Goal: Book appointment/travel/reservation

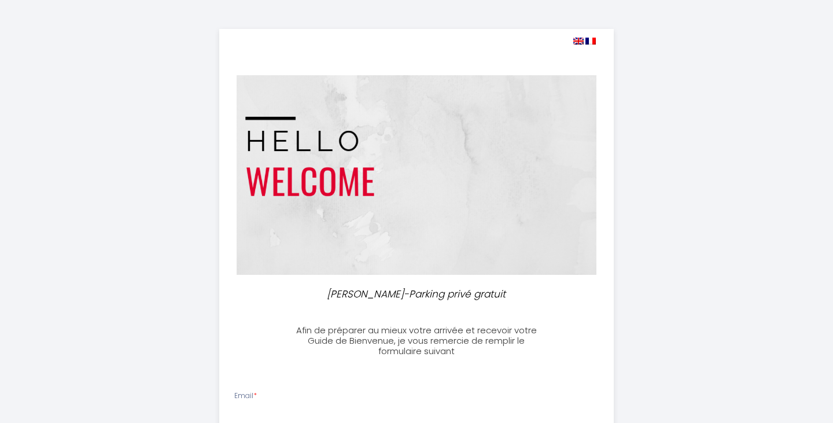
select select
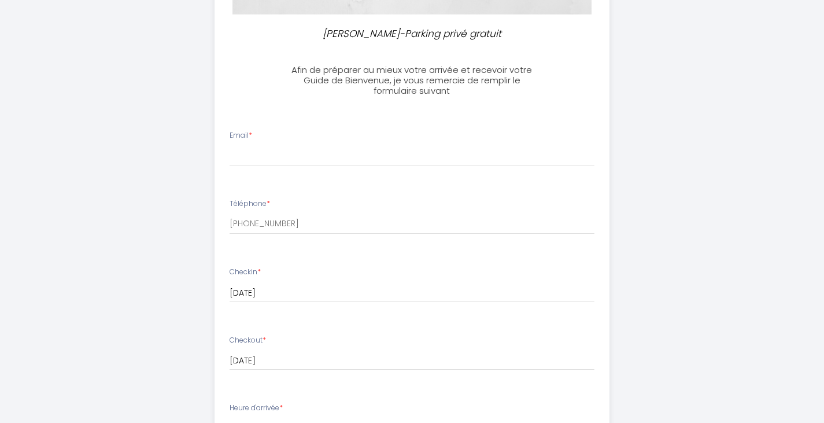
scroll to position [287, 0]
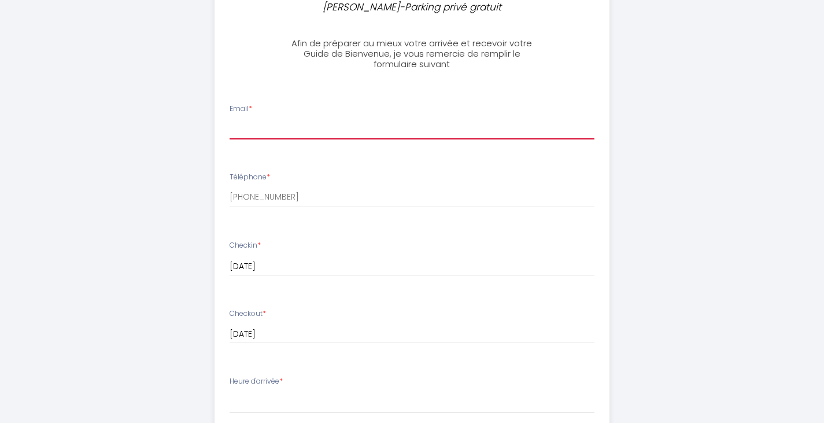
click at [370, 136] on input "Email *" at bounding box center [412, 129] width 365 height 21
type input "[EMAIL_ADDRESS][DOMAIN_NAME]"
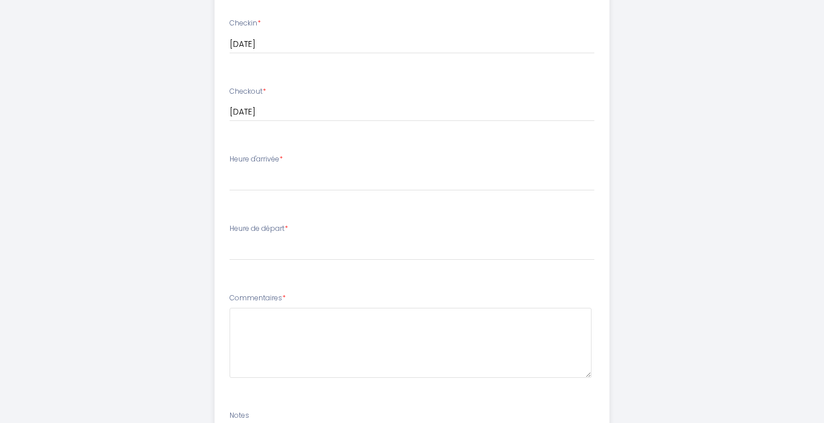
scroll to position [511, 0]
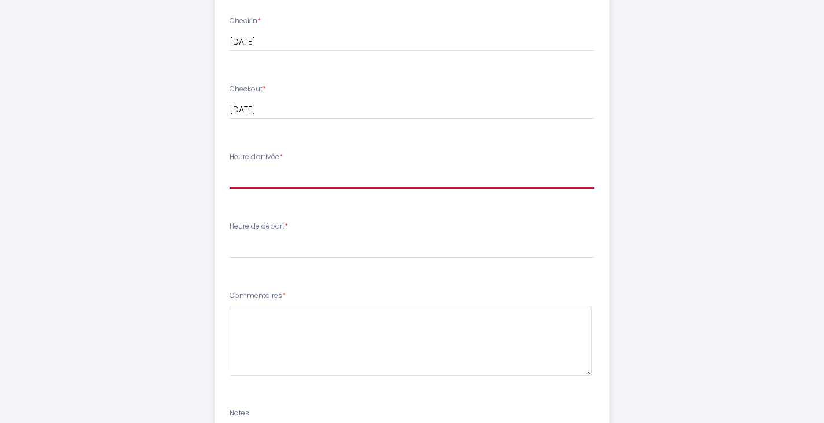
drag, startPoint x: 276, startPoint y: 179, endPoint x: 366, endPoint y: 213, distance: 96.4
click at [366, 213] on ul "Email * [EMAIL_ADDRESS][DOMAIN_NAME] Téléphone * [PHONE_NUMBER] Checkin * [DATE…" at bounding box center [412, 191] width 409 height 653
click at [230, 167] on select "17:00 17:30 18:00 18:30 19:00 19:30 20:00 20:30 21:00 21:30 22:00 22:30 23:00" at bounding box center [412, 178] width 365 height 22
click at [267, 179] on select "17:00 17:30 18:00 18:30 19:00 19:30 20:00 20:30 21:00 21:30 22:00 22:30 23:00" at bounding box center [412, 178] width 365 height 22
click at [252, 178] on select "17:00 17:30 18:00 18:30 19:00 19:30 20:00 20:30 21:00 21:30 22:00 22:30 23:00" at bounding box center [412, 178] width 365 height 22
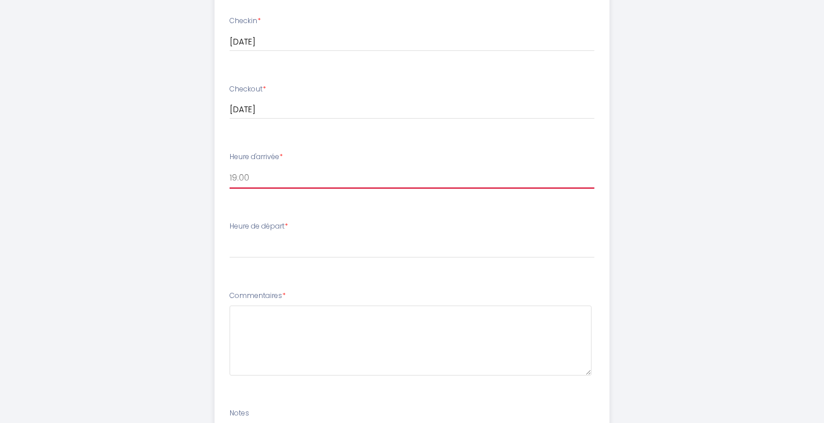
select select "18:00"
click at [230, 167] on select "17:00 17:30 18:00 18:30 19:00 19:30 20:00 20:30 21:00 21:30 22:00 22:30 23:00" at bounding box center [412, 178] width 365 height 22
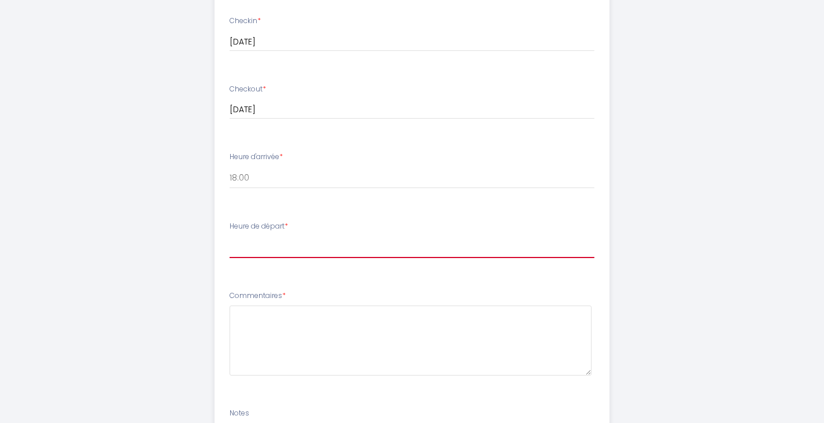
click at [297, 245] on select "00:00 00:30 01:00 01:30 02:00 02:30 03:00 03:30 04:00 04:30 05:00 05:30 06:00 0…" at bounding box center [412, 247] width 365 height 22
select select "11:00"
click at [230, 236] on select "00:00 00:30 01:00 01:30 02:00 02:30 03:00 03:30 04:00 04:30 05:00 05:30 06:00 0…" at bounding box center [412, 247] width 365 height 22
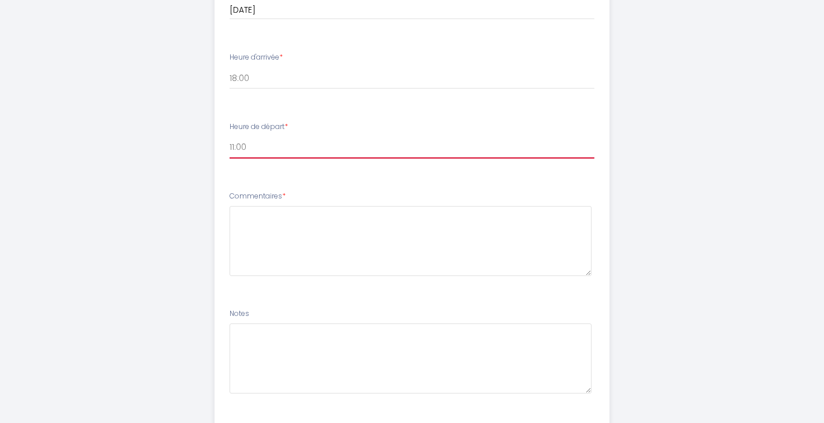
scroll to position [679, 0]
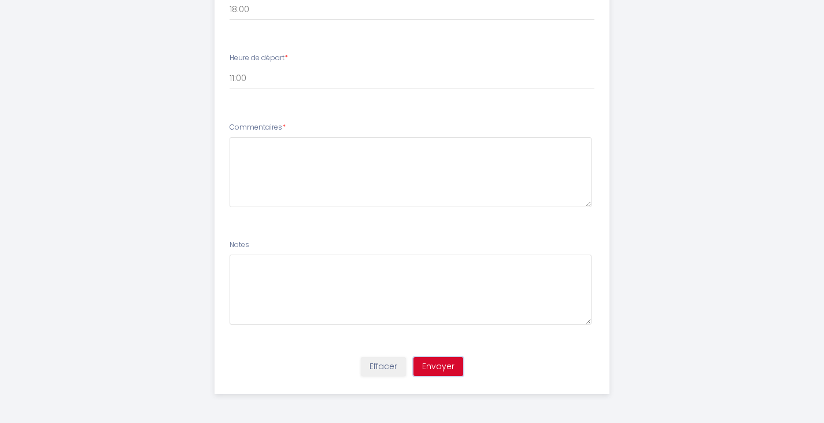
click at [449, 365] on button "Envoyer" at bounding box center [438, 367] width 50 height 20
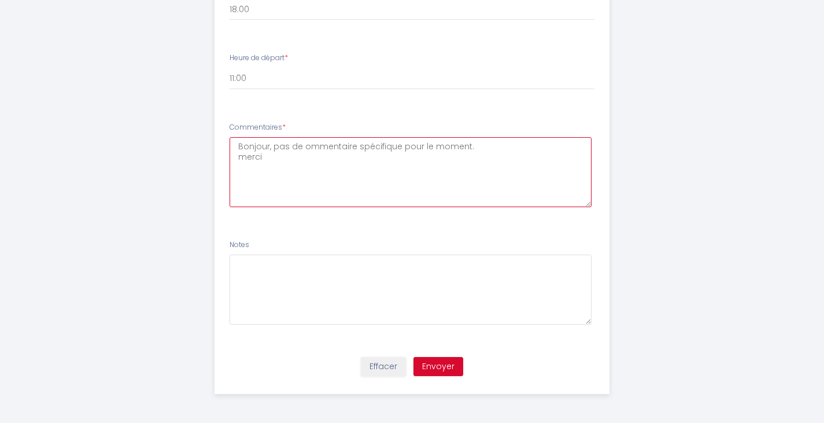
type textarea "Bonjour, pas de ommentaire spécifique pour le moment. merci"
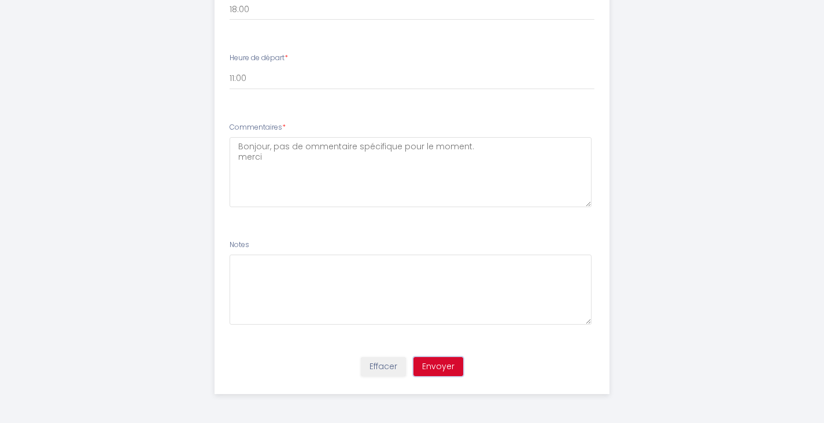
click at [446, 367] on button "Envoyer" at bounding box center [438, 367] width 50 height 20
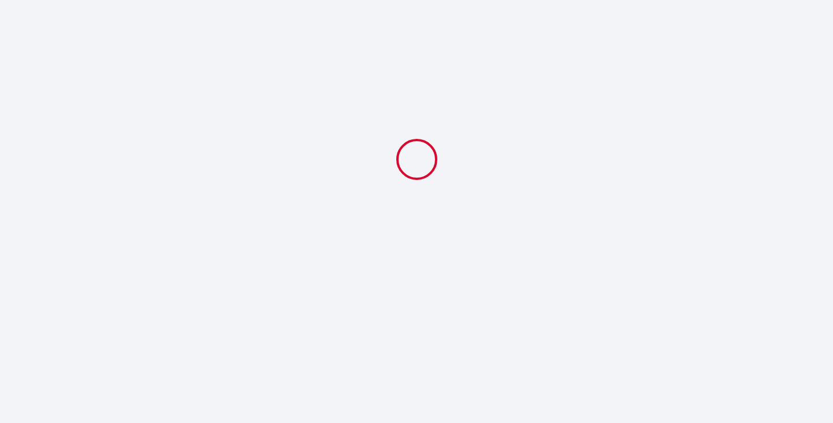
select select "18:00"
select select "11:00"
